Goal: Obtain resource: Download file/media

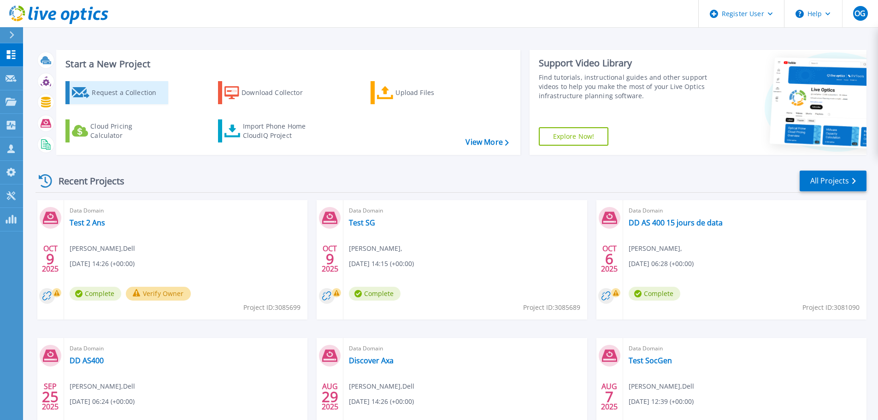
click at [102, 89] on div "Request a Collection" at bounding box center [129, 92] width 74 height 18
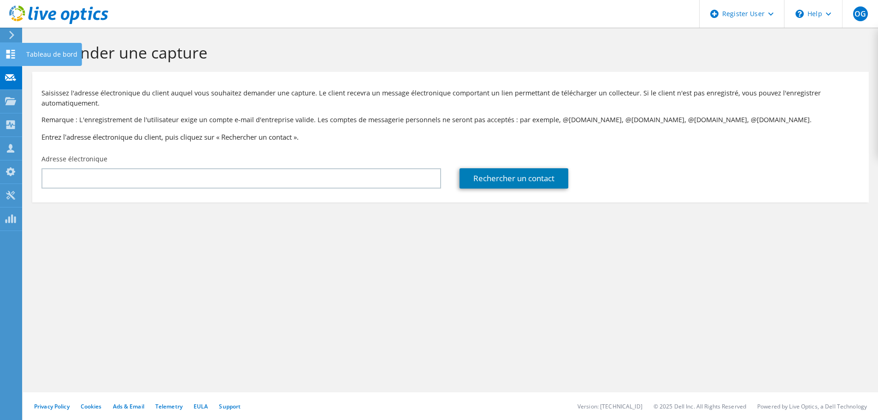
click at [13, 58] on use at bounding box center [10, 54] width 9 height 9
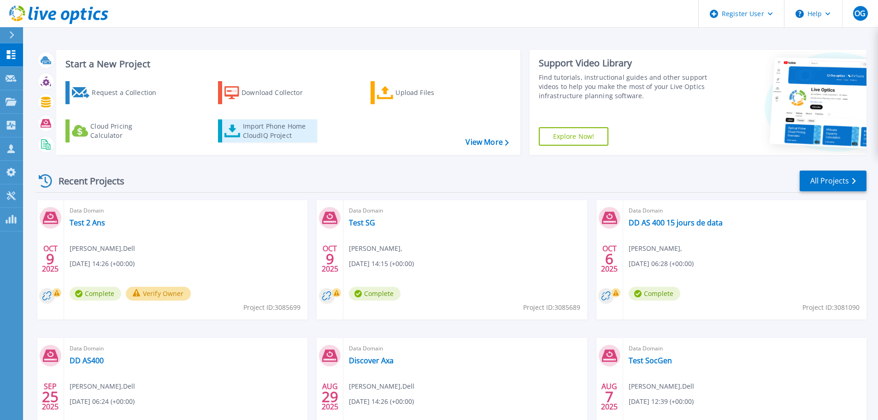
click at [255, 131] on div "Import Phone Home CloudIQ Project" at bounding box center [279, 131] width 72 height 18
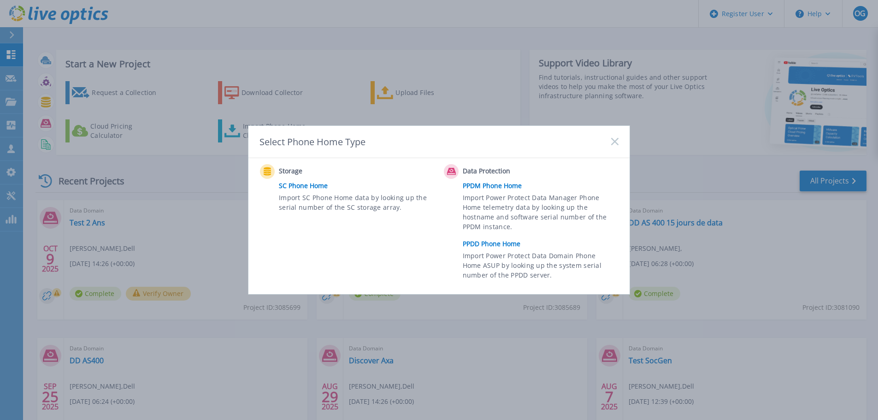
click at [490, 249] on link "PPDD Phone Home" at bounding box center [543, 244] width 160 height 14
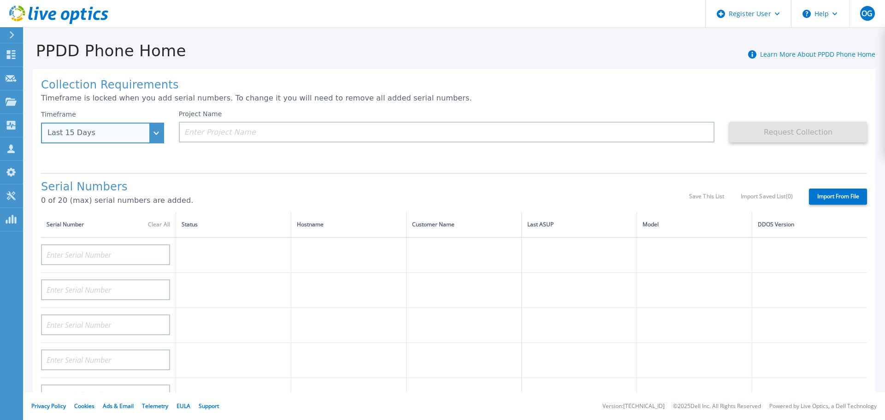
click at [143, 139] on div "Last 15 Days" at bounding box center [102, 133] width 123 height 21
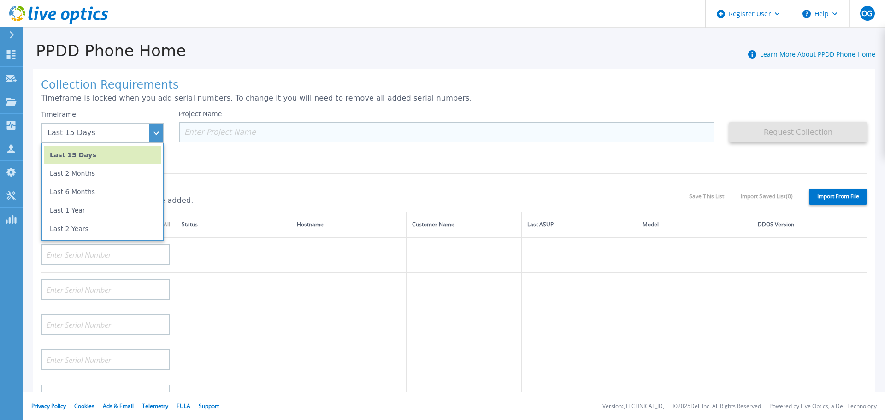
click at [227, 128] on input at bounding box center [447, 132] width 536 height 21
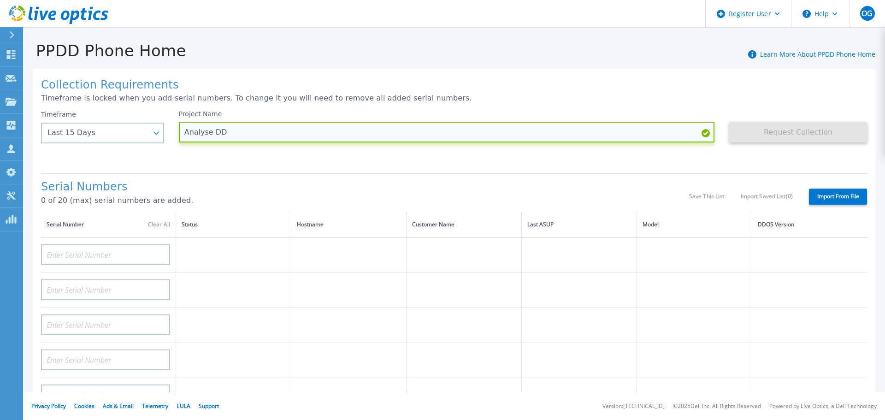
paste input "CKM00170501954"
type input "Analyse DD CKM00170501954"
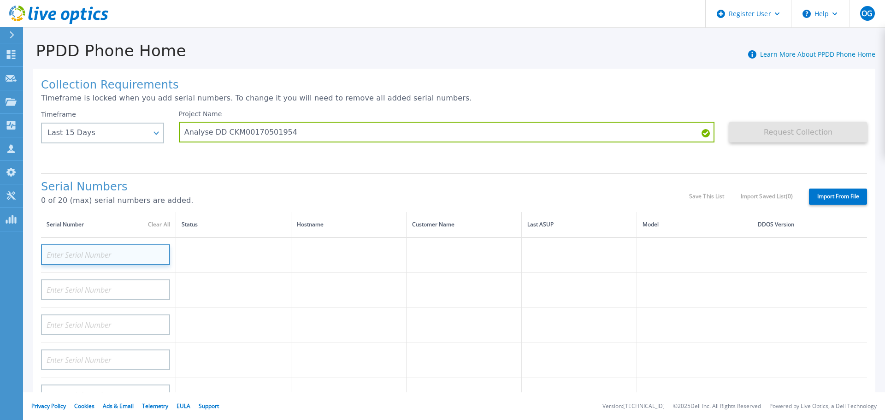
click at [86, 254] on input at bounding box center [105, 254] width 129 height 21
paste input "CKM00170501954"
type input "CKM00170501954"
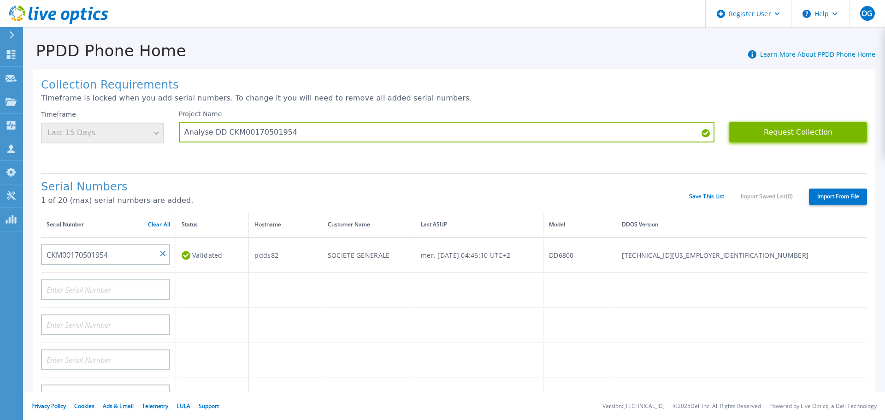
click at [782, 132] on button "Request Collection" at bounding box center [798, 132] width 138 height 21
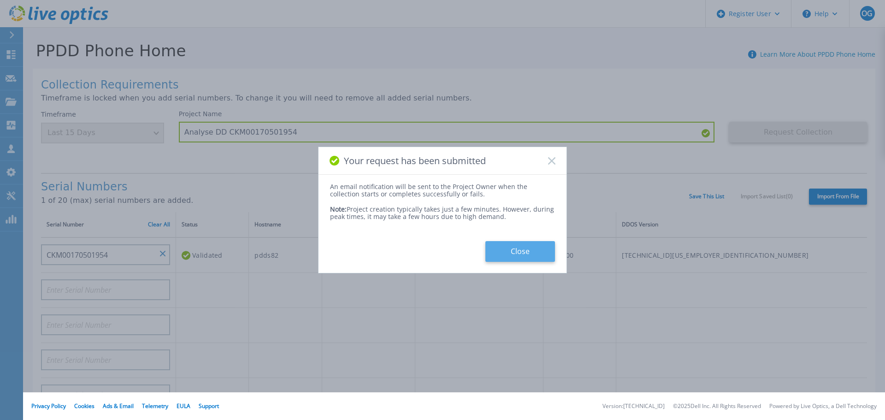
click at [529, 255] on button "Close" at bounding box center [520, 251] width 70 height 21
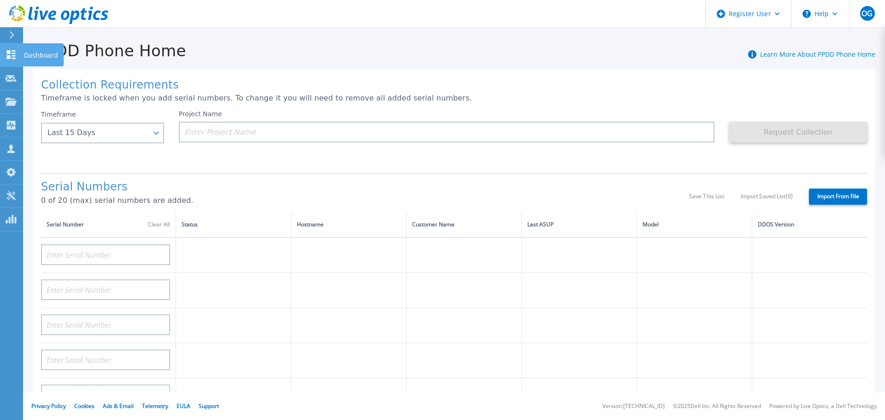
click at [15, 54] on icon at bounding box center [11, 54] width 11 height 9
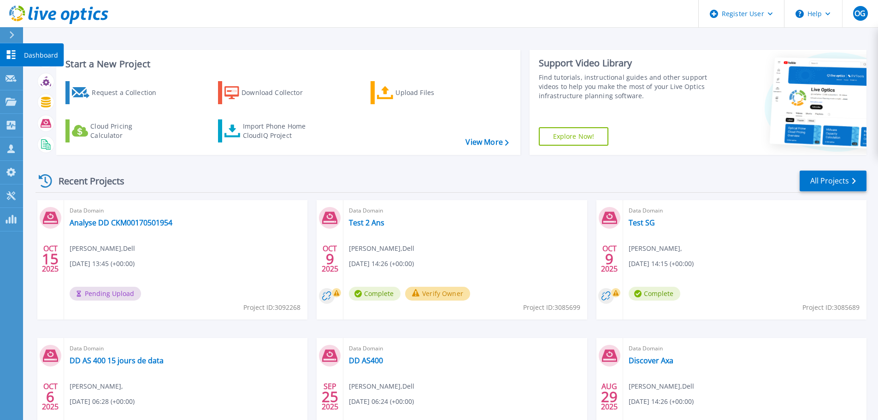
click at [17, 54] on link "Dashboard Dashboard" at bounding box center [11, 55] width 23 height 24
click at [101, 226] on link "Analyse DD CKM00170501954" at bounding box center [121, 222] width 103 height 9
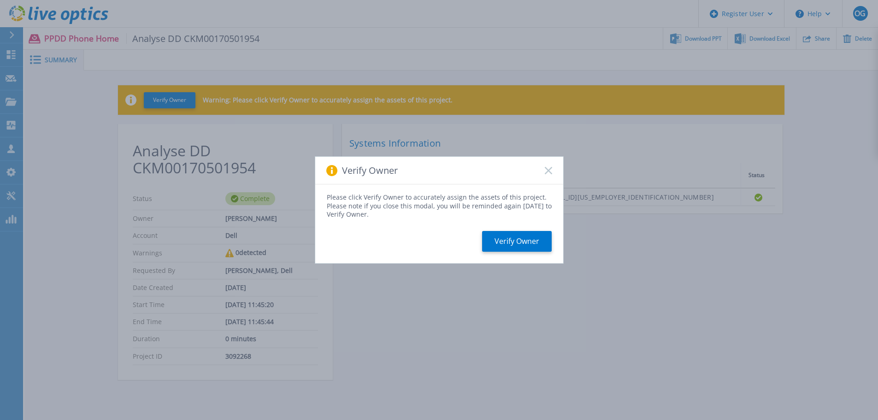
click at [548, 172] on icon at bounding box center [548, 170] width 7 height 7
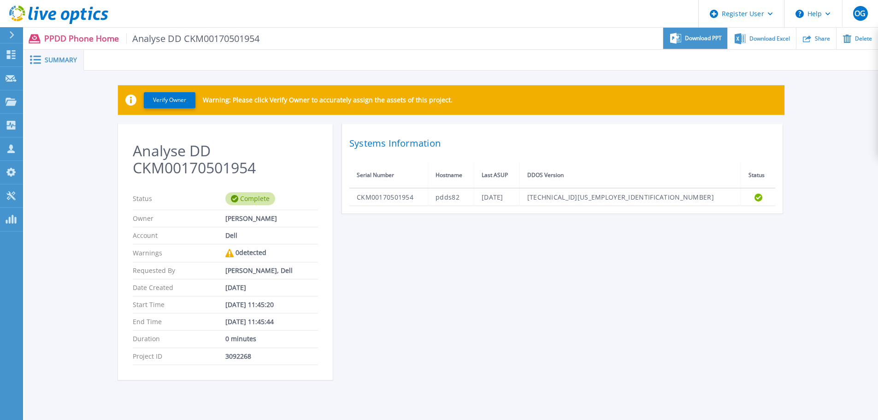
click at [704, 38] on span "Download PPT" at bounding box center [703, 38] width 37 height 6
click at [601, 55] on div at bounding box center [481, 60] width 794 height 21
click at [750, 40] on span "Download Excel" at bounding box center [769, 38] width 41 height 6
click at [16, 35] on div at bounding box center [15, 35] width 15 height 16
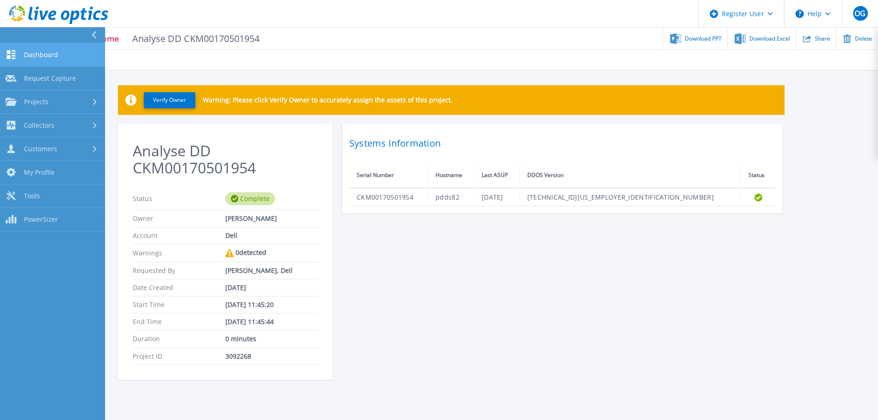
click at [31, 55] on span "Dashboard" at bounding box center [41, 55] width 34 height 8
